Goal: Task Accomplishment & Management: Manage account settings

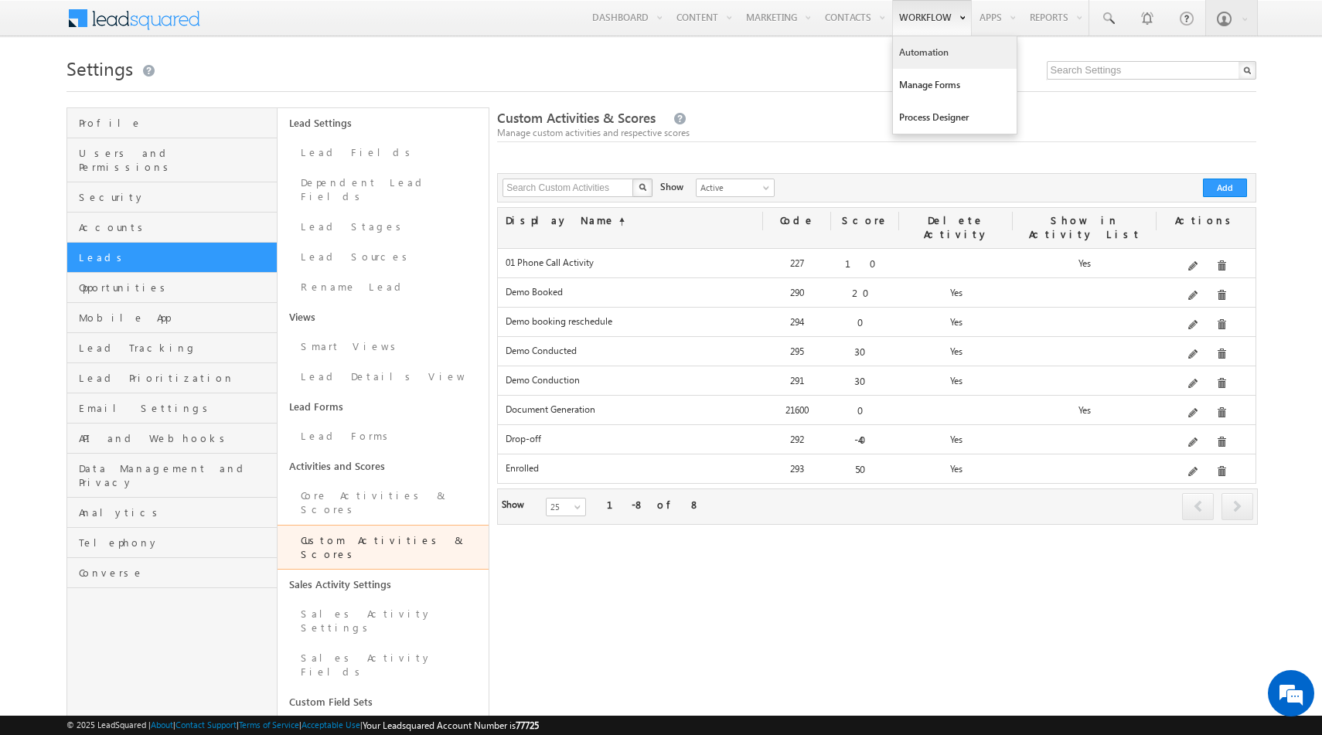
click at [930, 58] on link "Automation" at bounding box center [955, 52] width 124 height 32
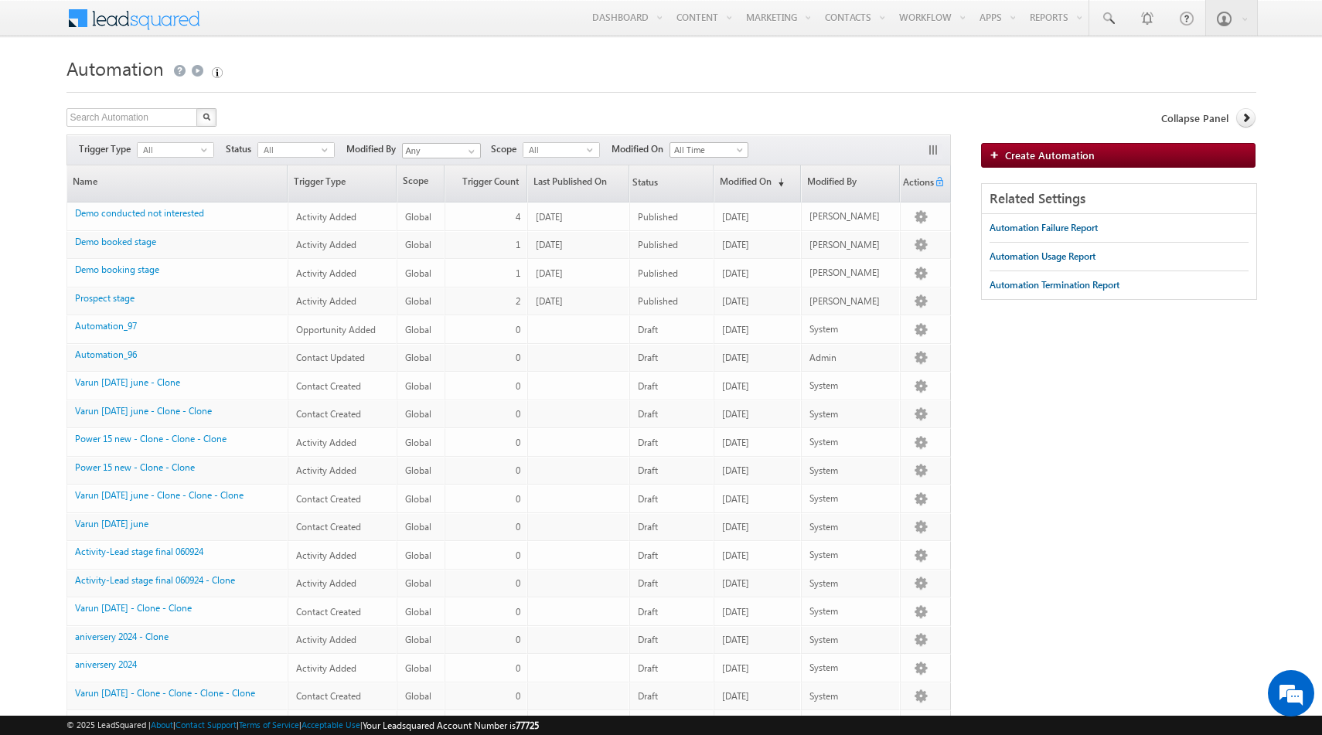
click at [315, 158] on div "All select -1" at bounding box center [295, 151] width 77 height 19
click at [327, 147] on span "select" at bounding box center [328, 149] width 12 height 7
click at [298, 182] on li "Draft" at bounding box center [296, 181] width 76 height 15
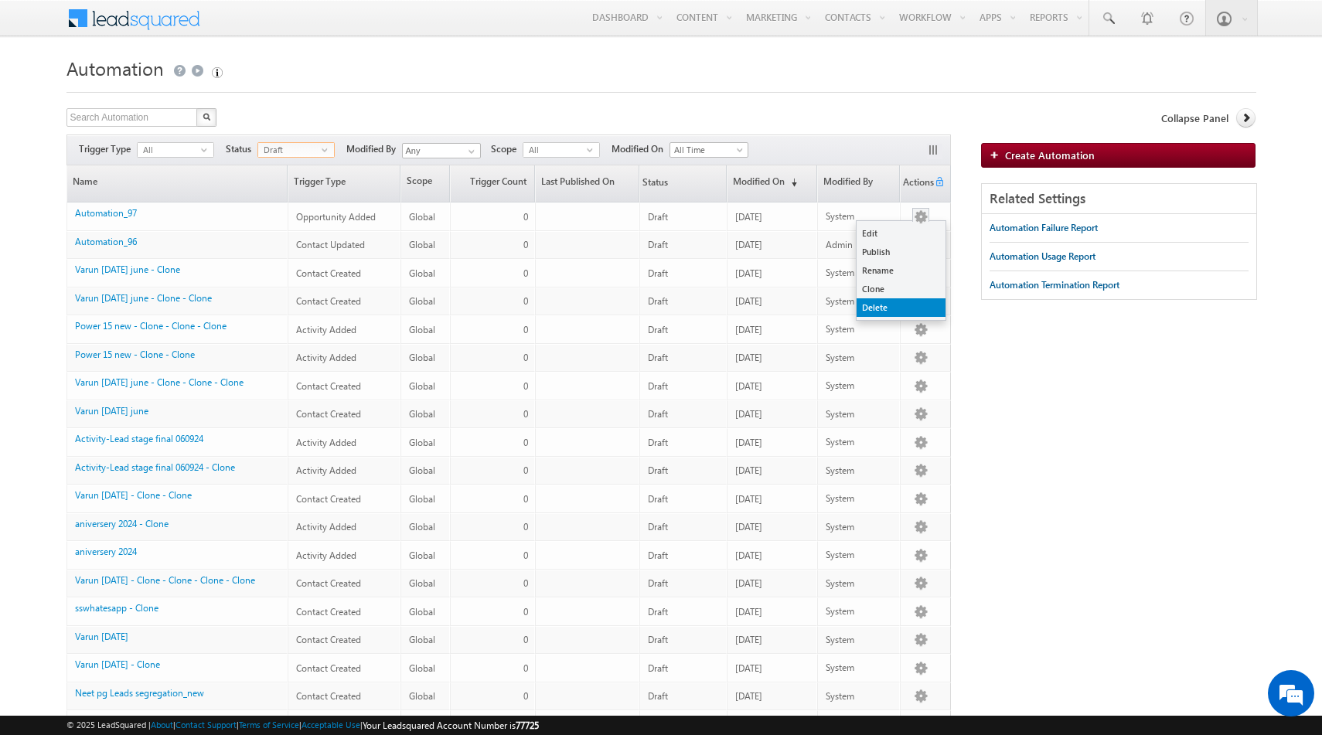
click at [876, 304] on link "Delete" at bounding box center [900, 307] width 89 height 19
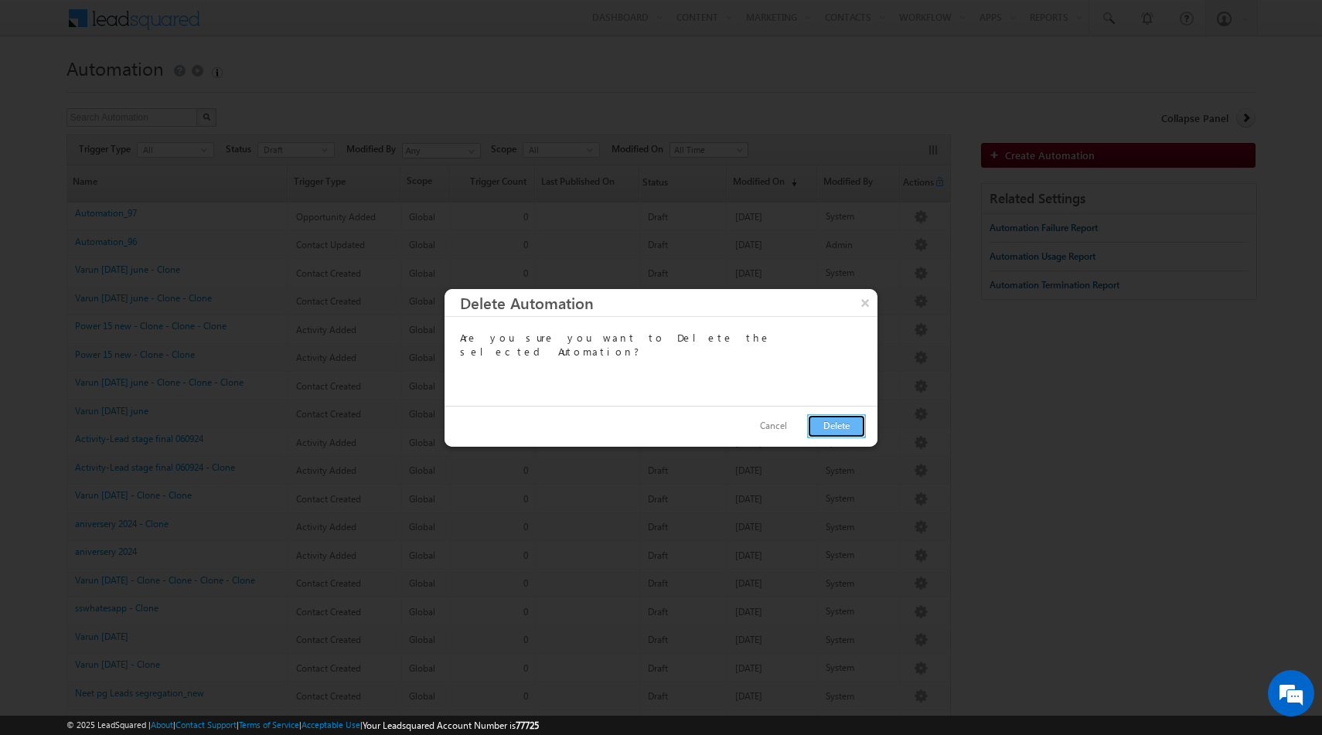
click at [833, 426] on button "Delete" at bounding box center [836, 426] width 59 height 24
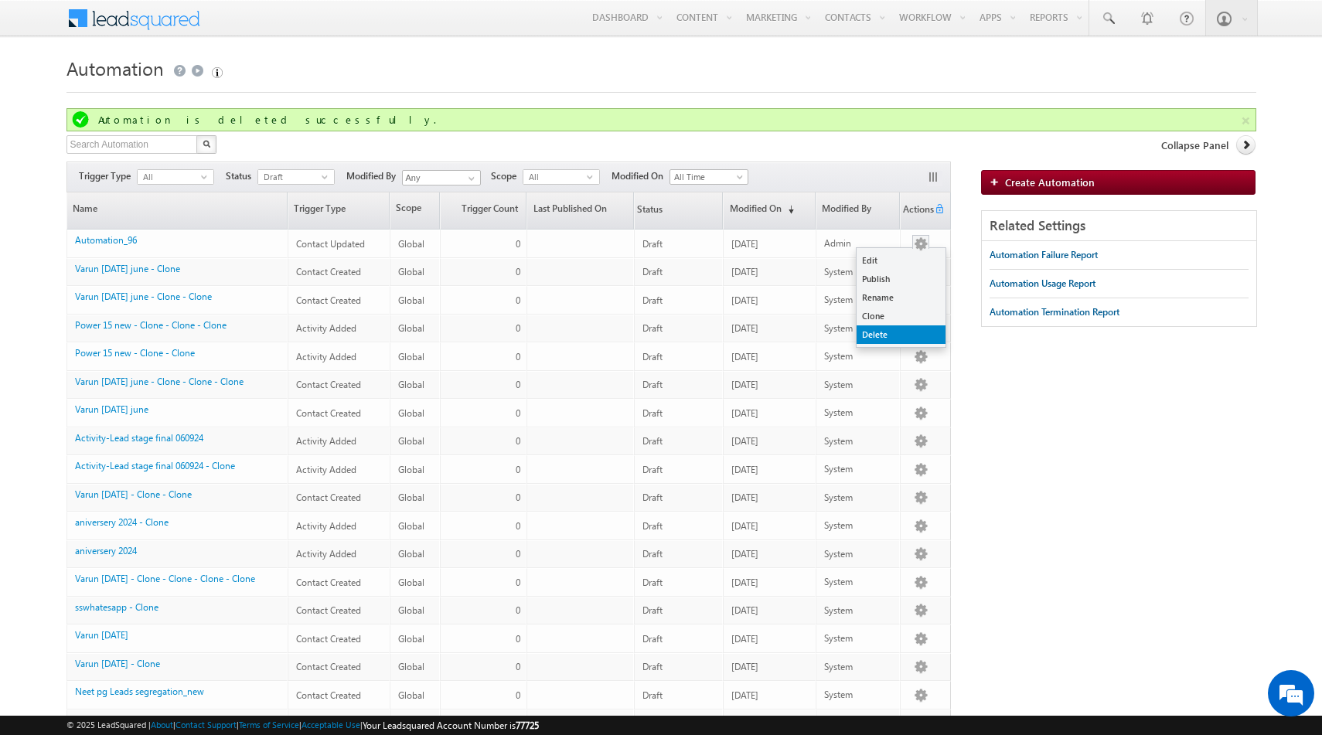
click at [883, 332] on link "Delete" at bounding box center [900, 334] width 89 height 19
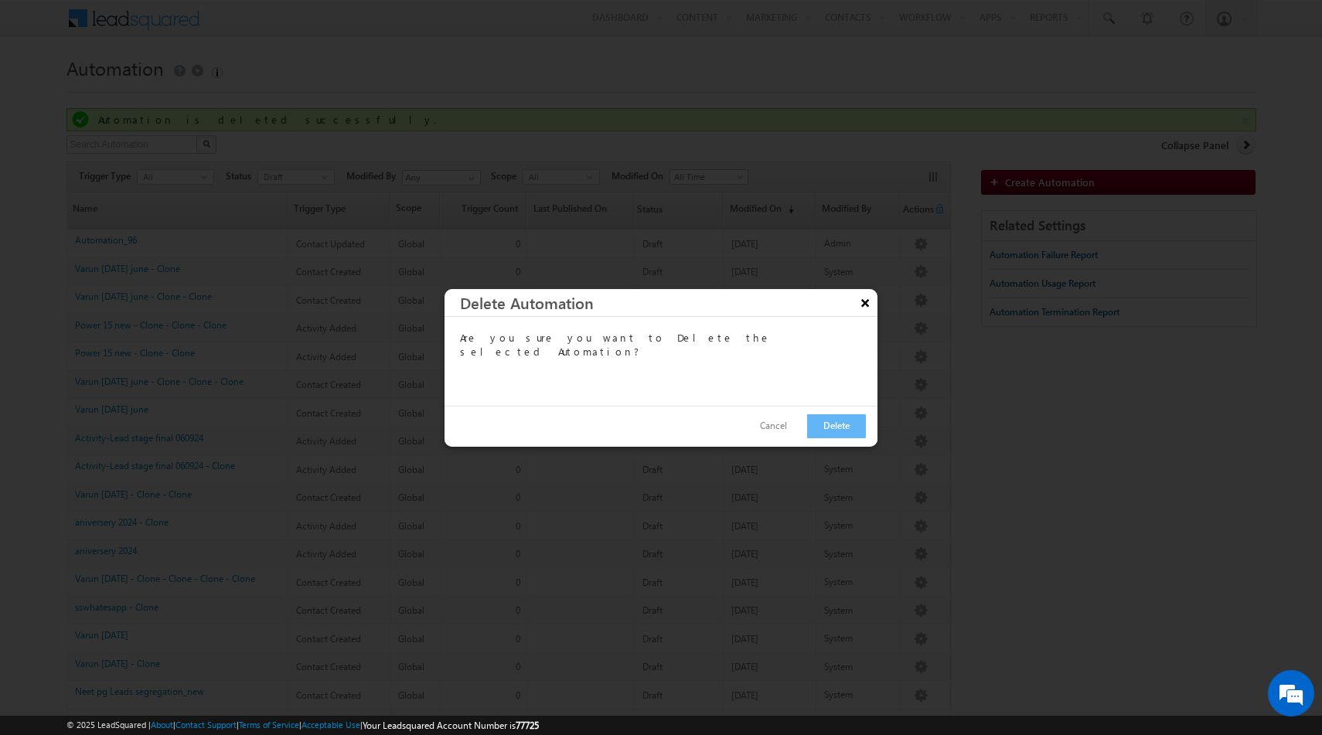
click at [864, 301] on button "×" at bounding box center [865, 302] width 25 height 27
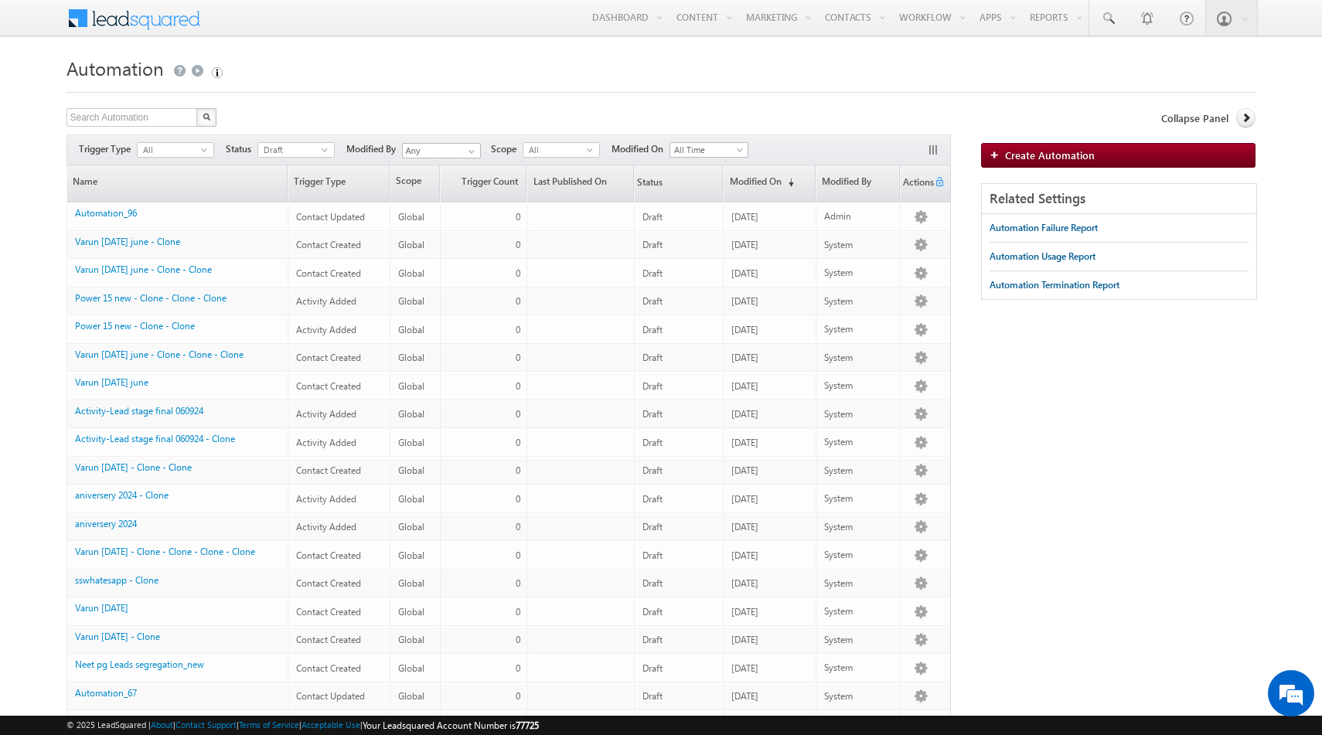
click at [777, 124] on div "Search Automation X 348 results found Actions Select rows to see actions Action…" at bounding box center [508, 119] width 884 height 22
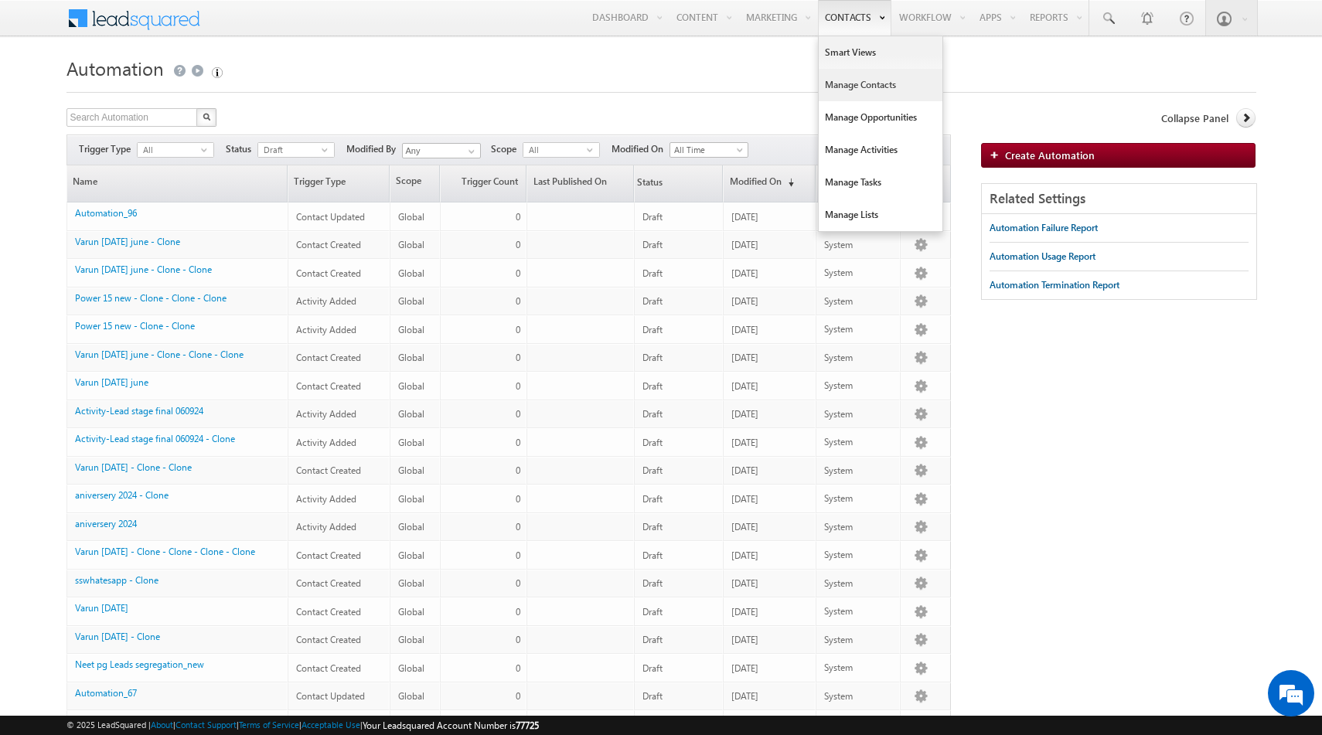
click at [842, 89] on link "Manage Contacts" at bounding box center [881, 85] width 124 height 32
